Goal: Transaction & Acquisition: Purchase product/service

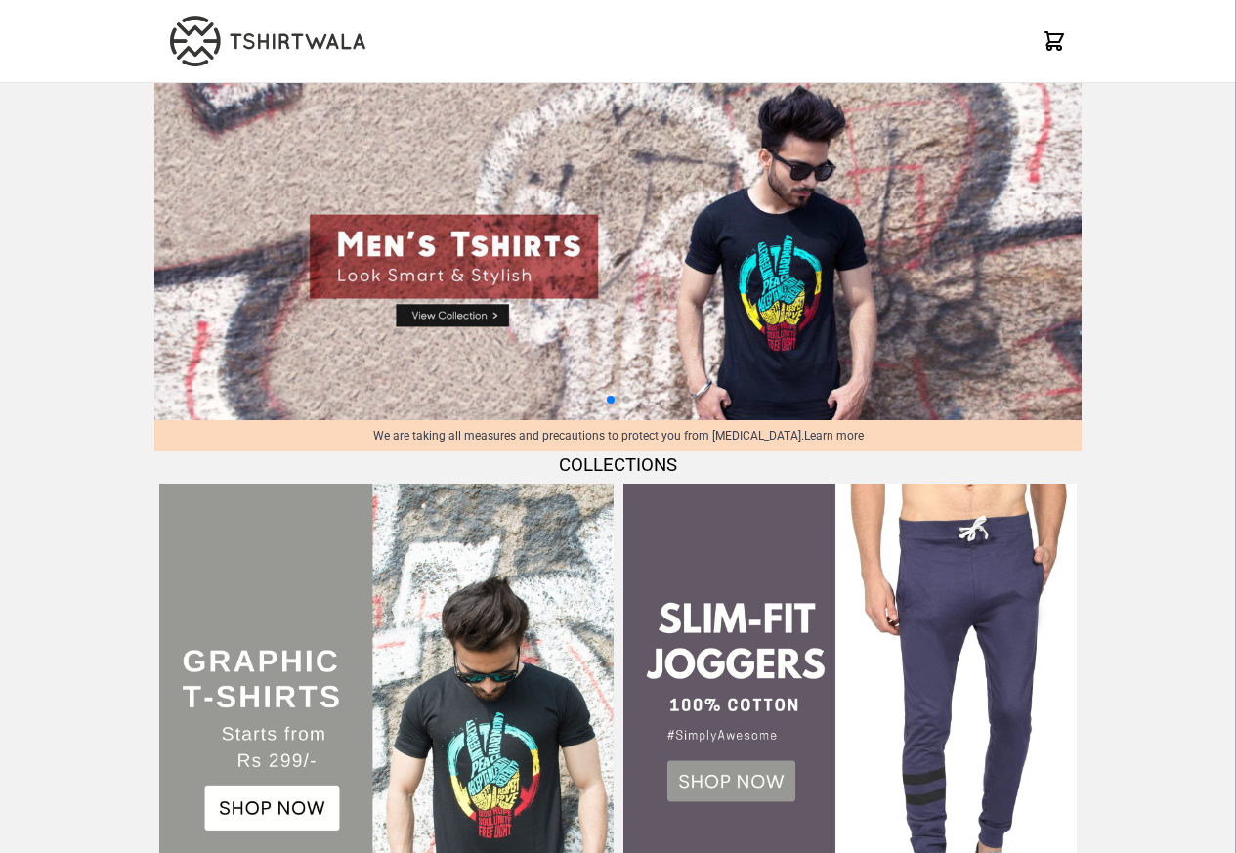
click at [254, 742] on img at bounding box center [385, 710] width 453 height 453
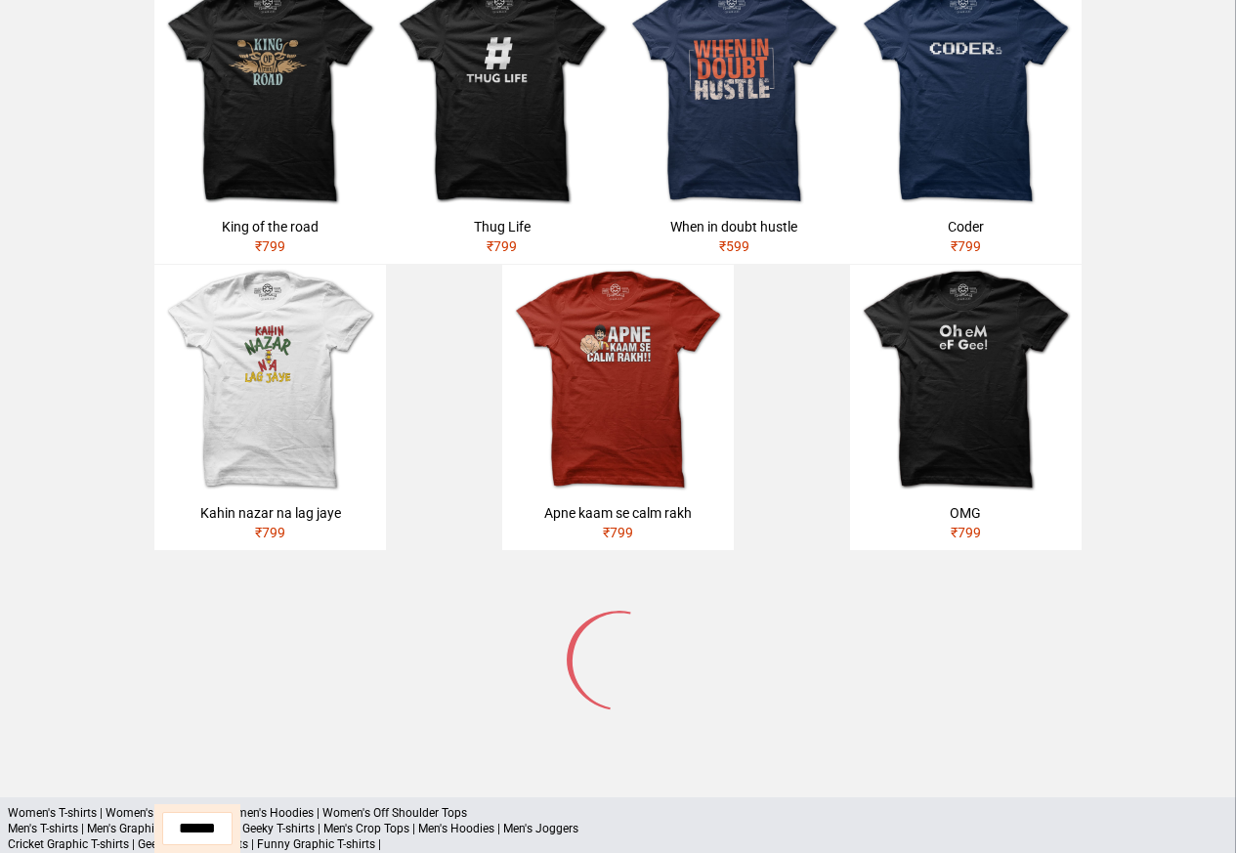
scroll to position [821, 0]
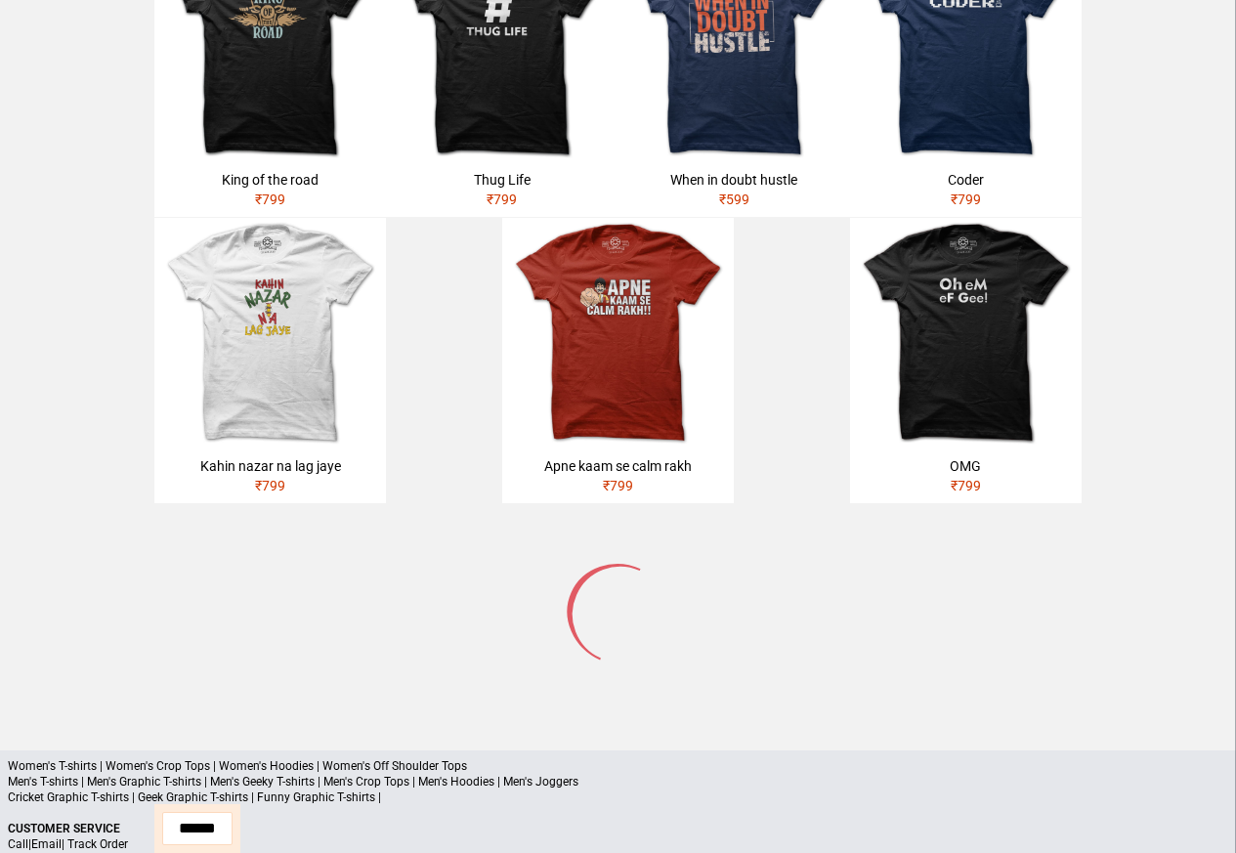
click at [244, 790] on p "Cricket Graphic T-shirts | Geek Graphic T-shirts | Funny Graphic T-shirts |" at bounding box center [618, 798] width 1220 height 16
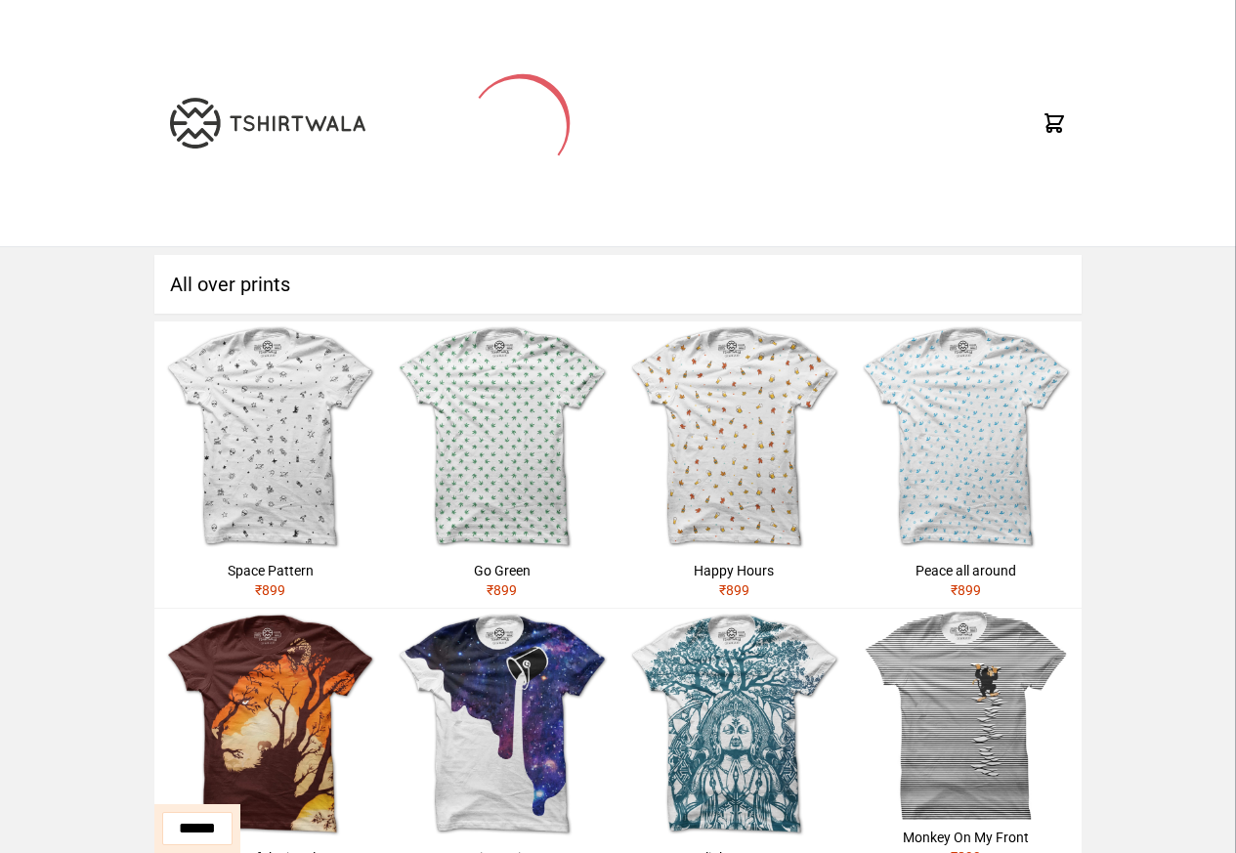
click at [979, 568] on div "Peace all around" at bounding box center [966, 571] width 216 height 20
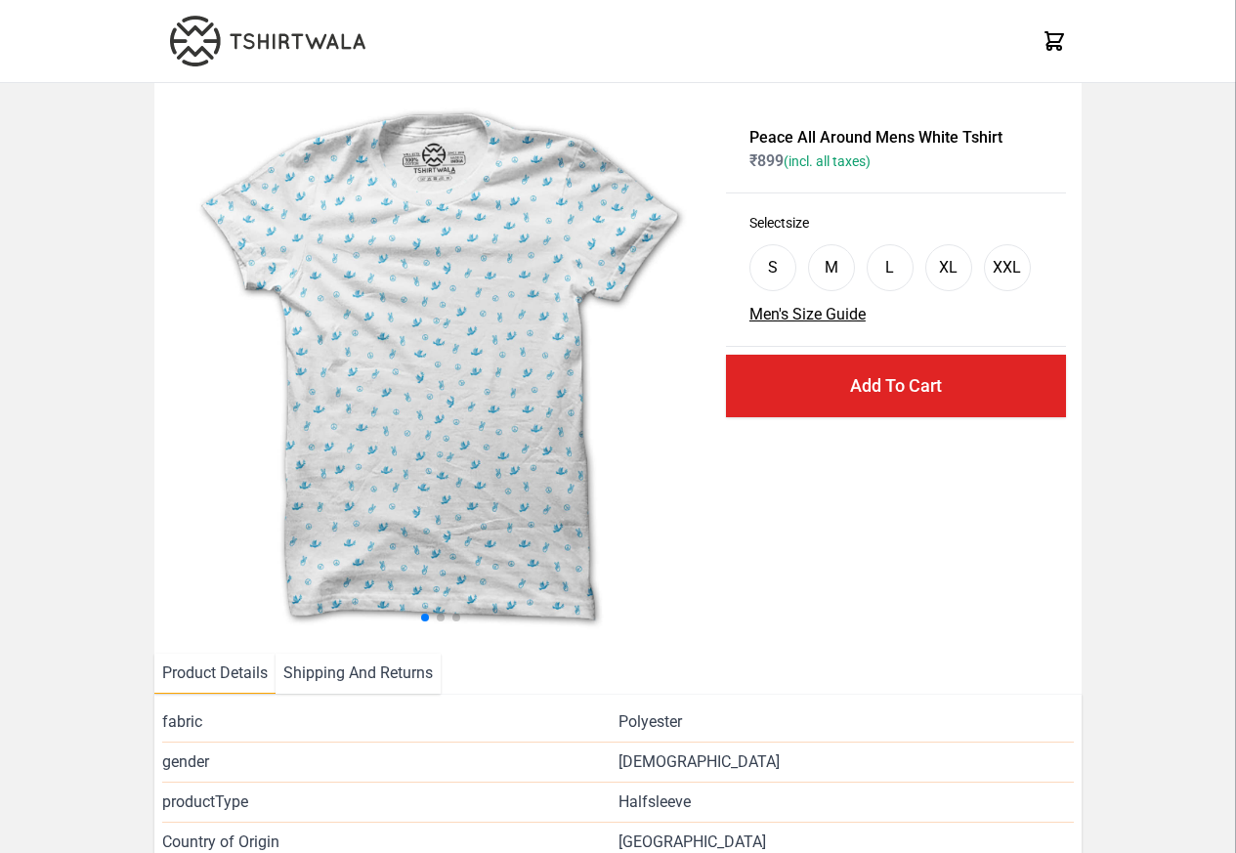
select select "*********"
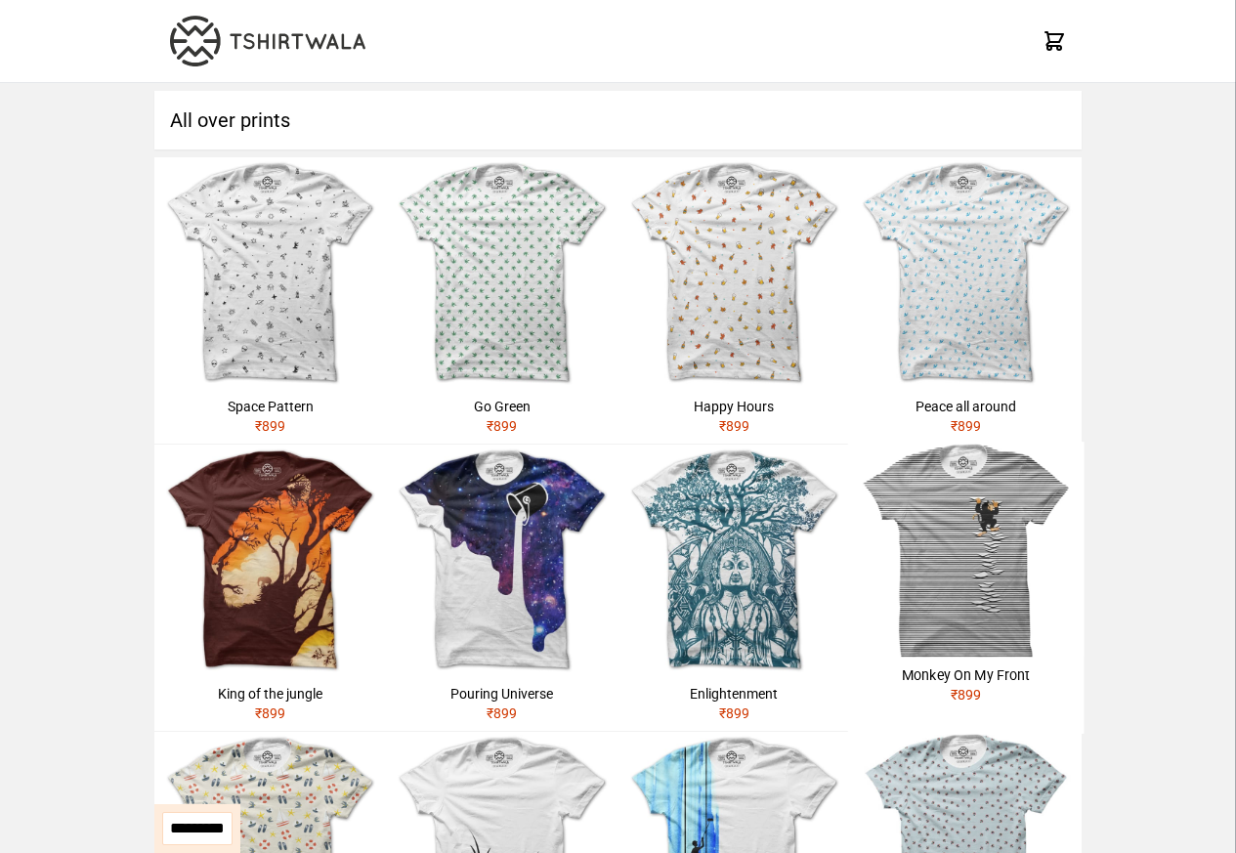
click at [954, 545] on img at bounding box center [965, 549] width 236 height 215
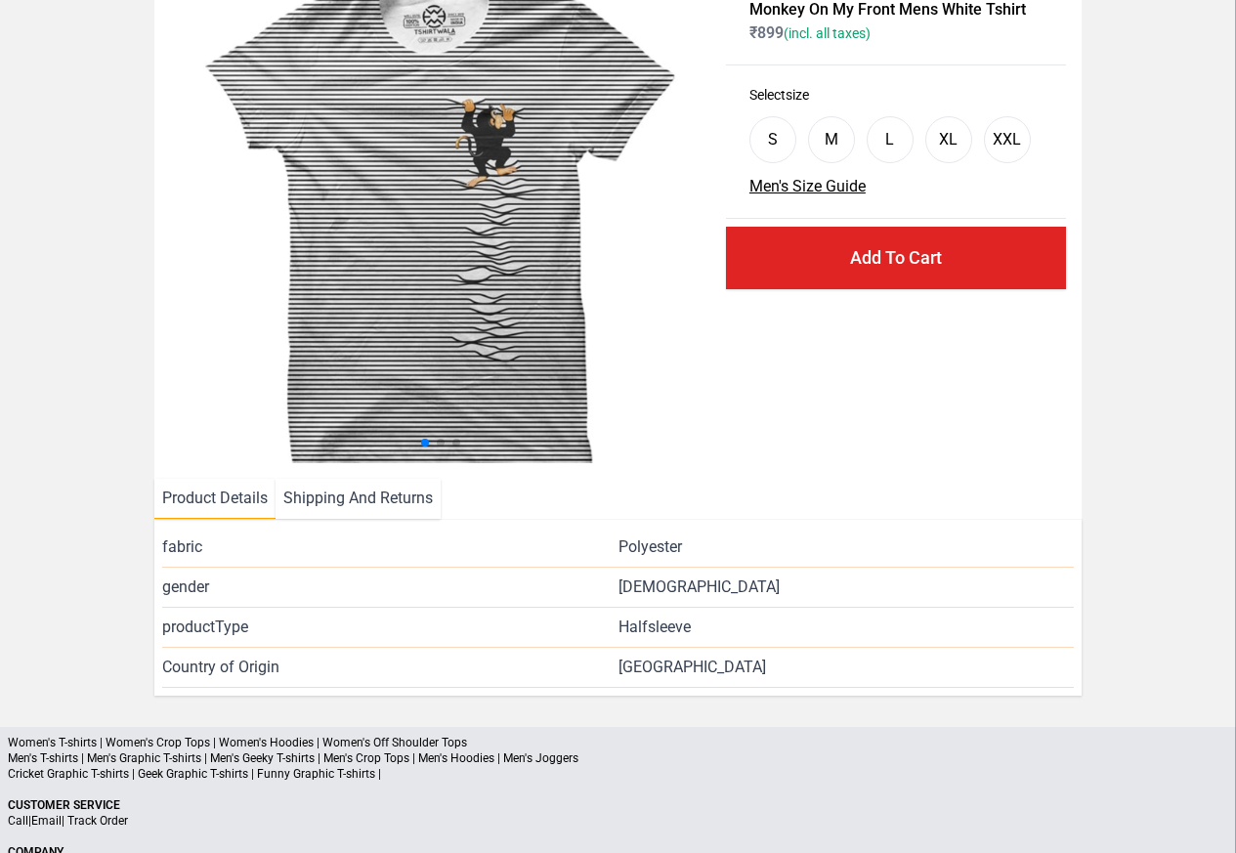
scroll to position [2, 0]
